Goal: Find specific page/section: Find specific page/section

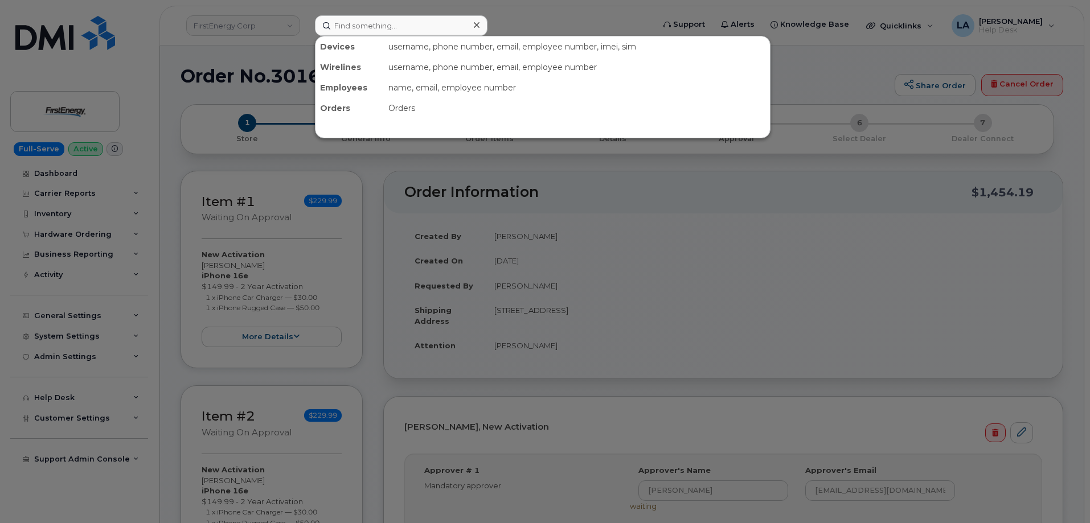
click at [399, 35] on input at bounding box center [401, 25] width 173 height 21
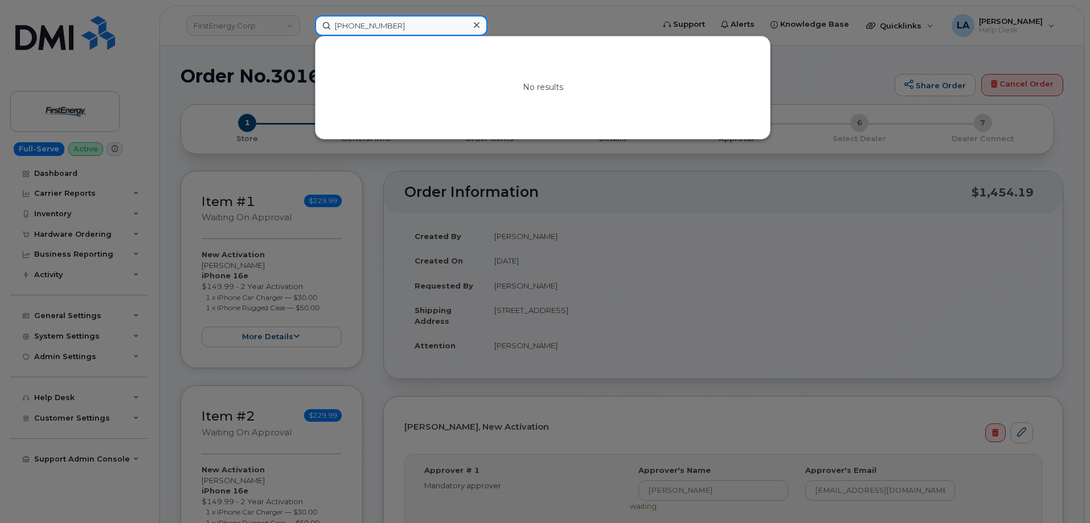
drag, startPoint x: 412, startPoint y: 32, endPoint x: 286, endPoint y: 25, distance: 126.6
click at [306, 26] on div "644 214 9919 No results" at bounding box center [481, 25] width 350 height 21
paste input "325 296 099"
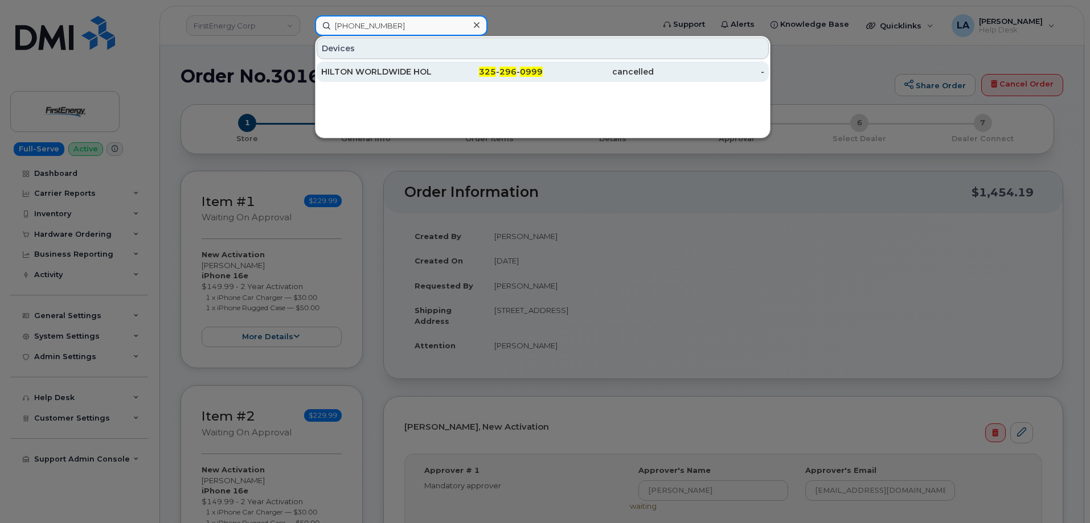
type input "325 296 0999"
click at [422, 75] on div "HILTON WORLDWIDE HOLDINGS INC." at bounding box center [376, 71] width 111 height 11
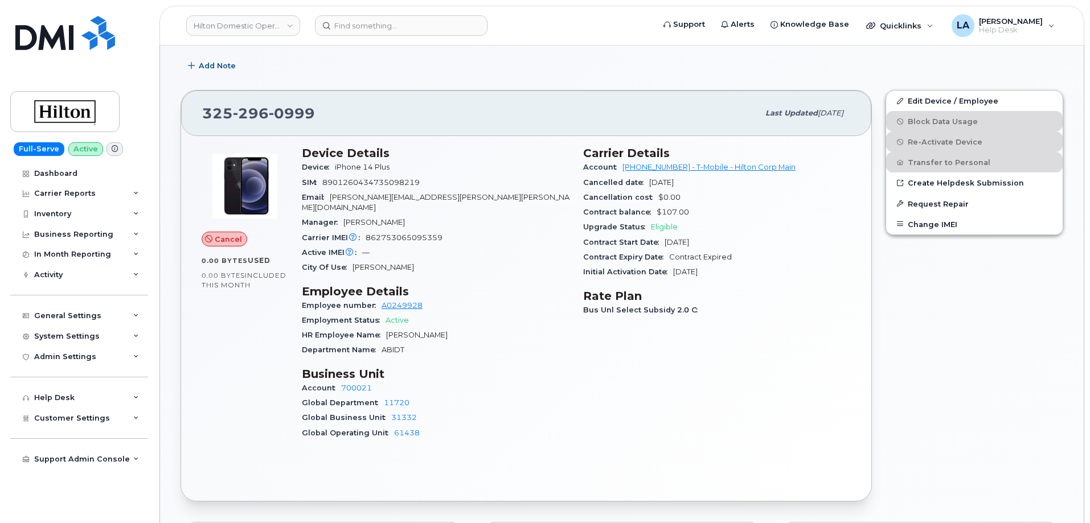
scroll to position [273, 0]
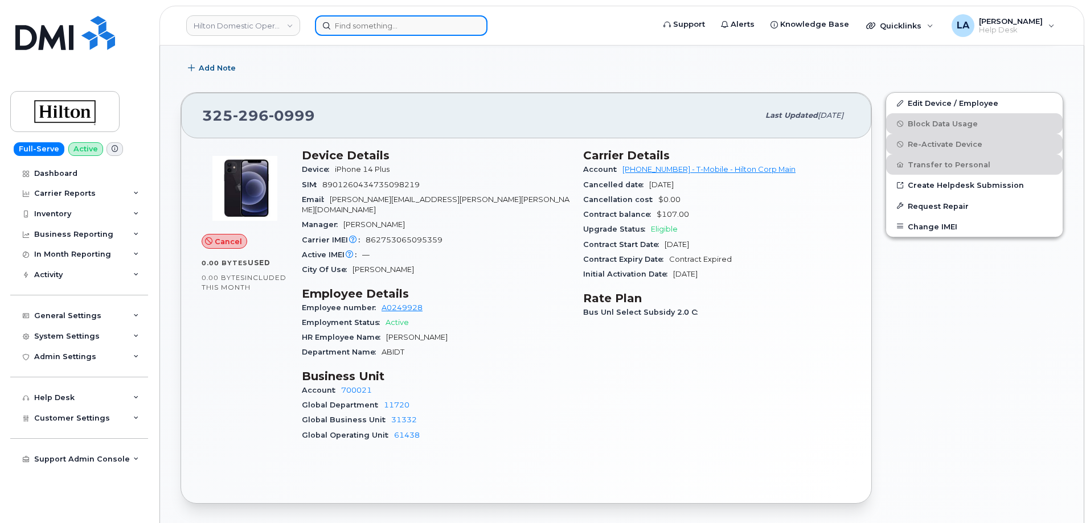
click at [410, 25] on input at bounding box center [401, 25] width 173 height 21
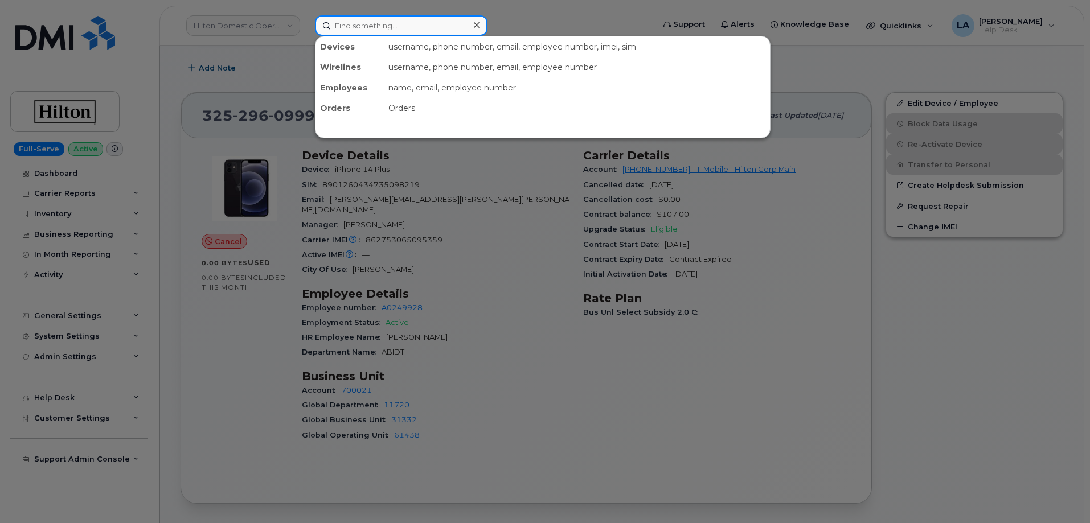
paste input "357442661061773"
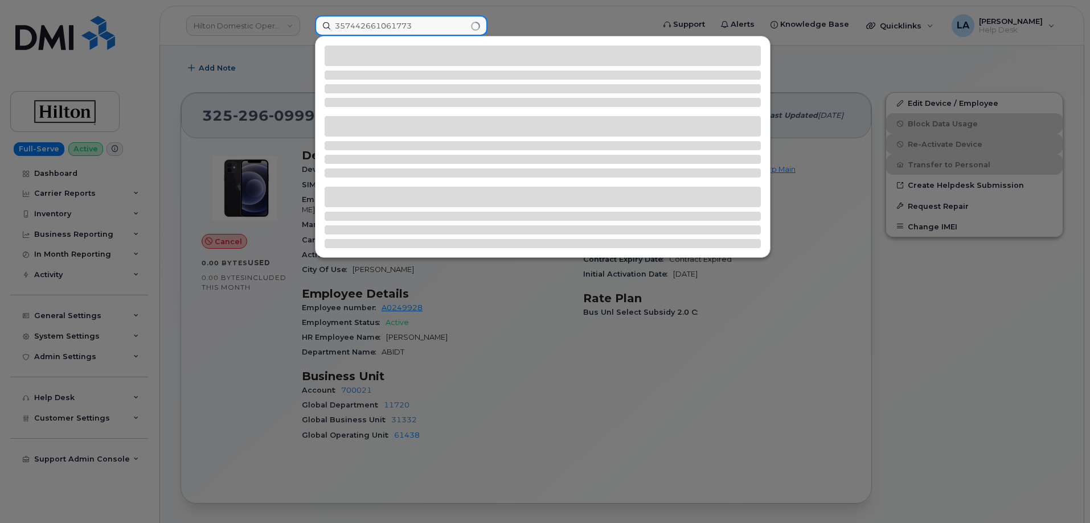
type input "357442661061773"
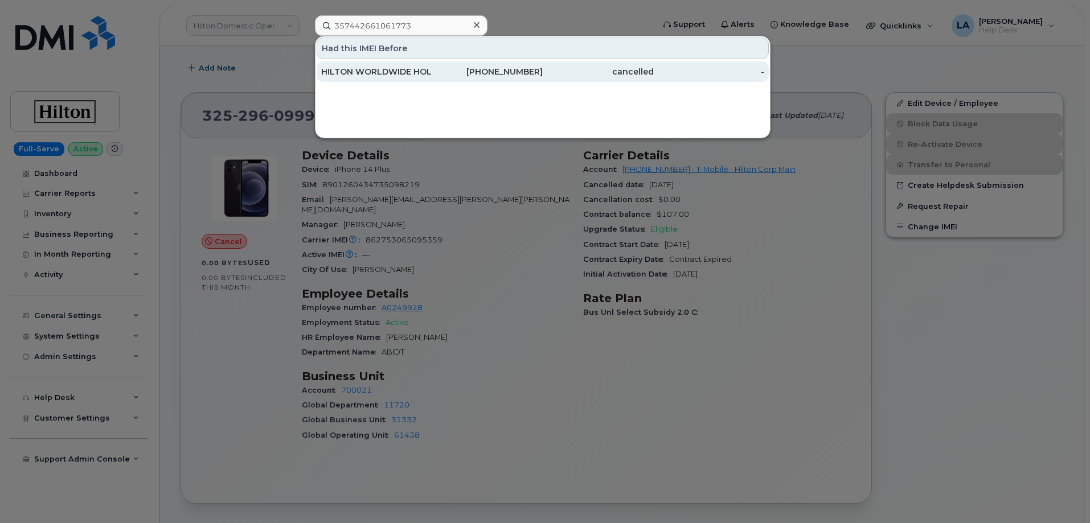
click at [399, 64] on div "HILTON WORLDWIDE HOLDINGS INC." at bounding box center [376, 72] width 111 height 21
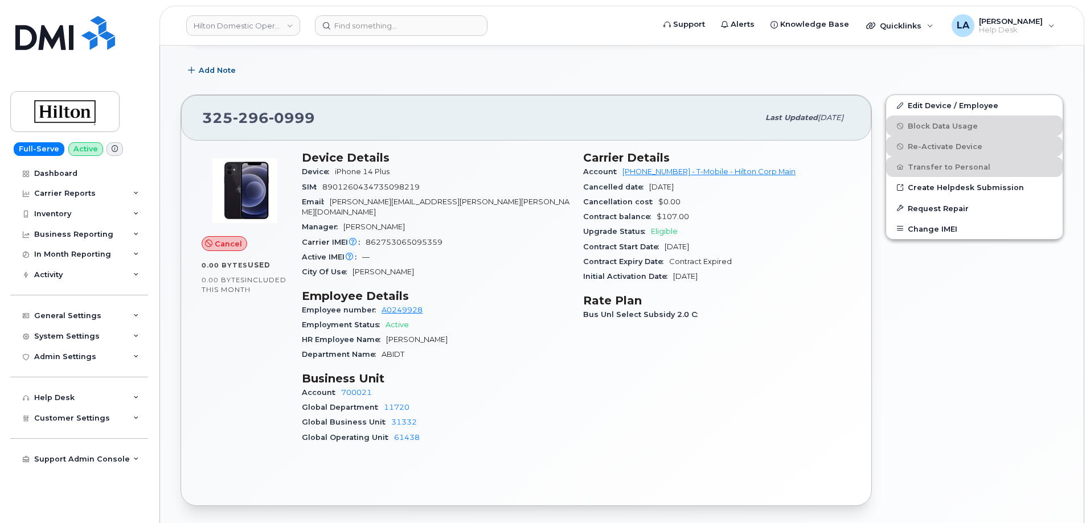
scroll to position [284, 0]
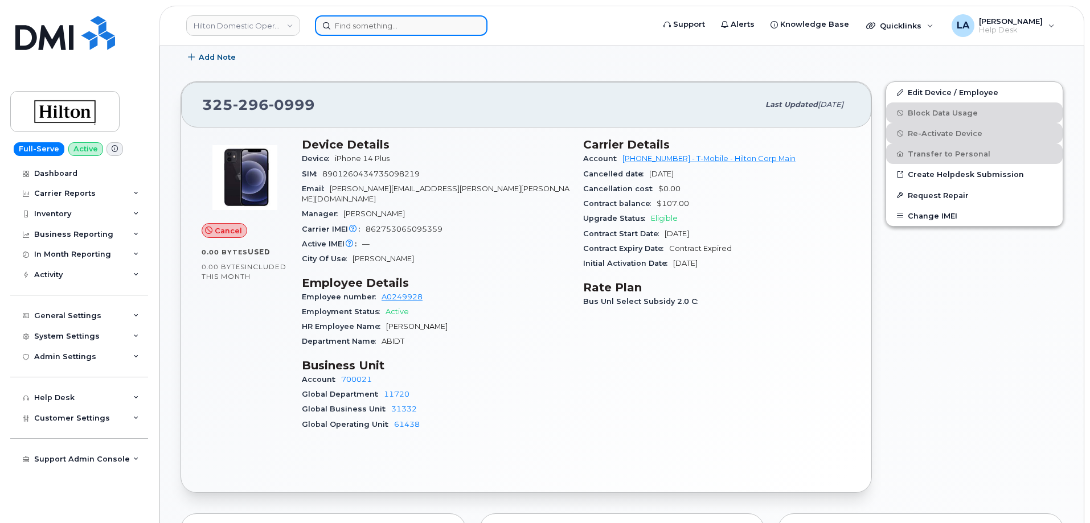
click at [425, 19] on input at bounding box center [401, 25] width 173 height 21
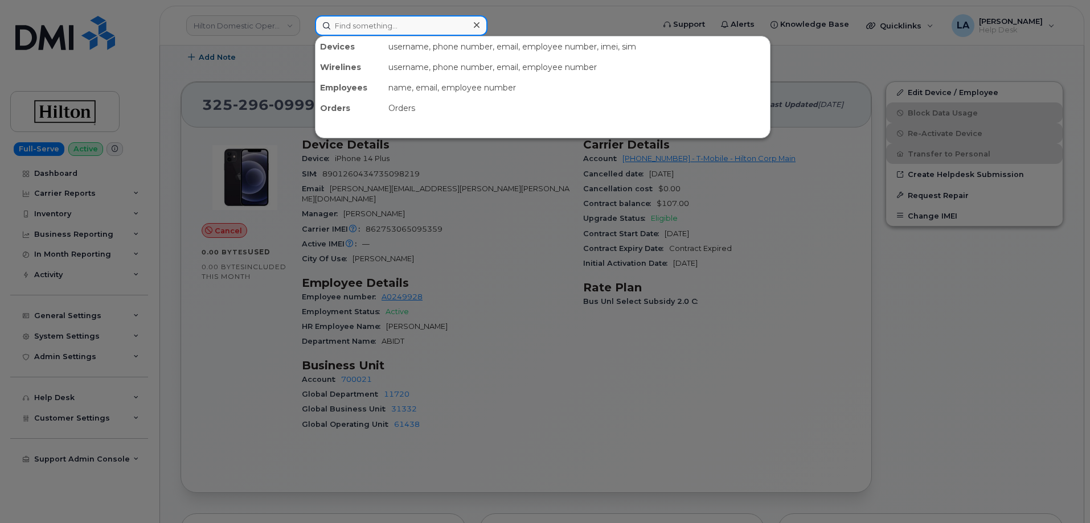
paste input "325 530 1501"
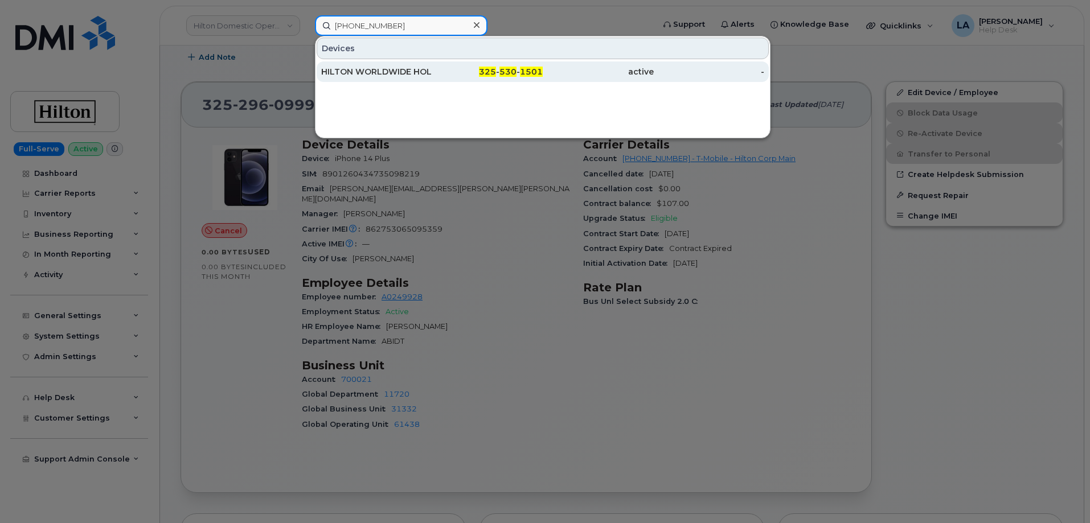
type input "325 530 1501"
click at [391, 73] on div "HILTON WORLDWIDE HOLDINGS INC." at bounding box center [376, 71] width 111 height 11
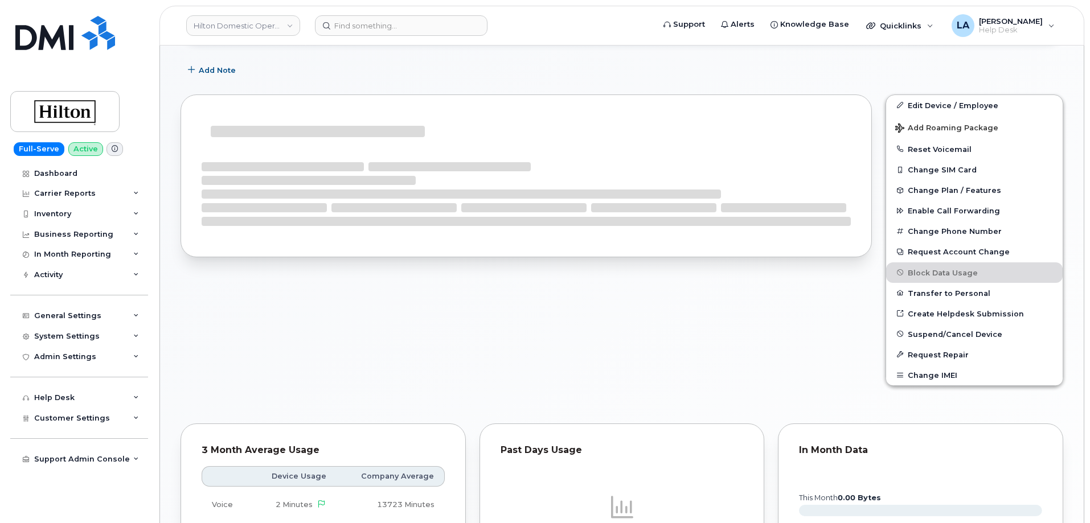
scroll to position [271, 0]
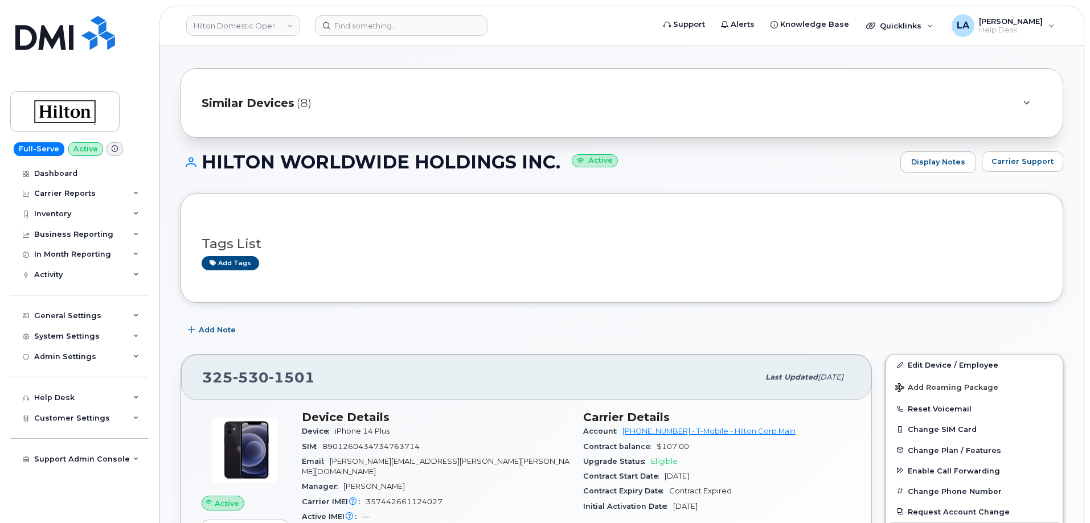
scroll to position [2, 0]
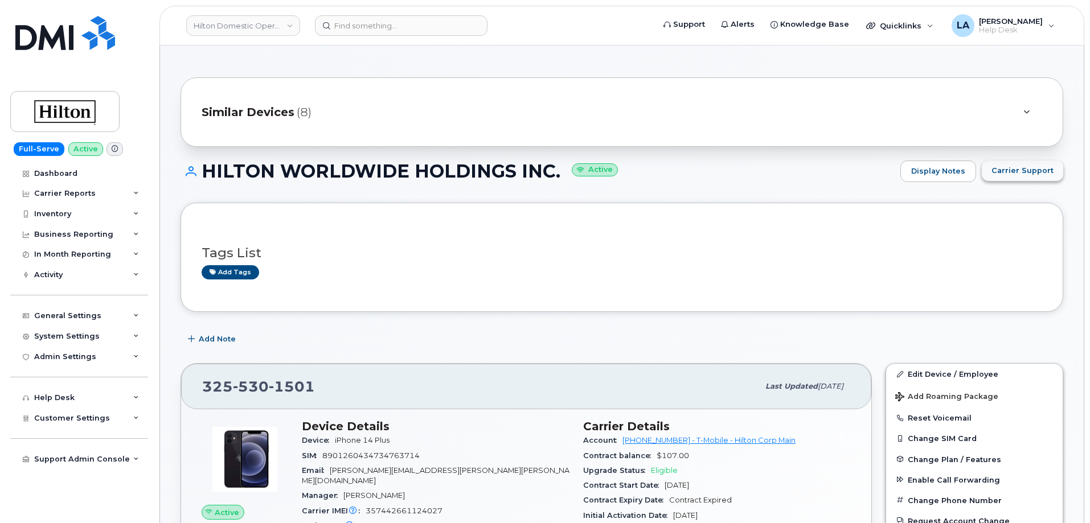
click at [1026, 167] on span "Carrier Support" at bounding box center [1023, 170] width 62 height 11
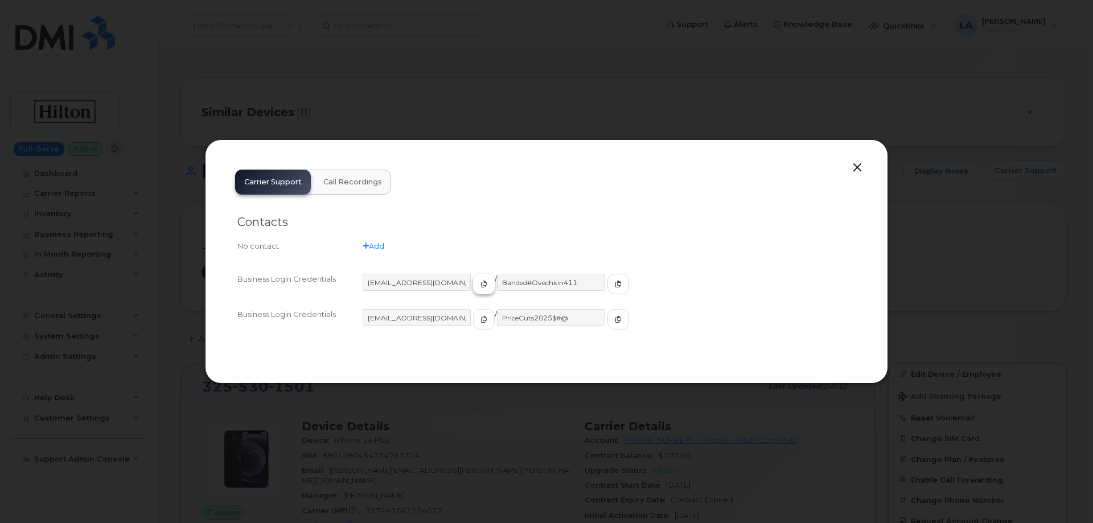
click at [481, 283] on icon "button" at bounding box center [484, 284] width 7 height 7
click at [613, 280] on span "button" at bounding box center [618, 284] width 10 height 10
click at [857, 165] on button "button" at bounding box center [857, 168] width 17 height 16
